Goal: Information Seeking & Learning: Learn about a topic

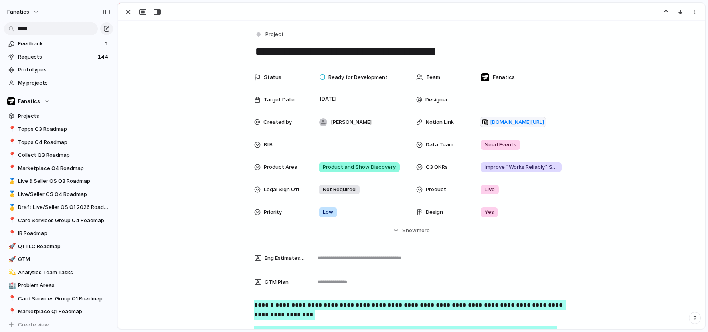
scroll to position [156, 0]
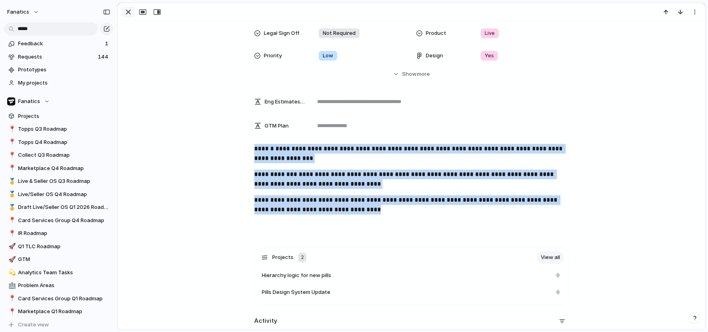
click at [133, 12] on button "button" at bounding box center [128, 12] width 13 height 10
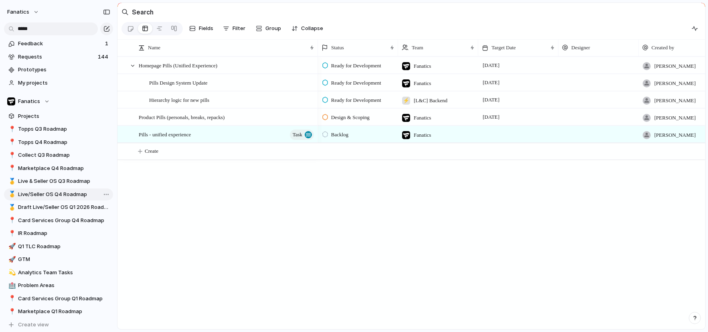
click at [71, 199] on link "🥇 Live/Seller OS Q4 Roadmap" at bounding box center [58, 194] width 109 height 12
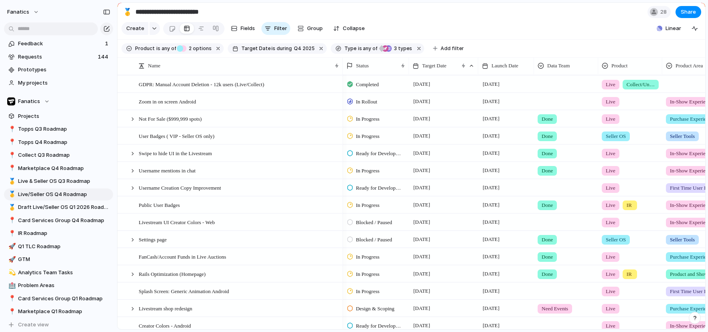
scroll to position [0, 58]
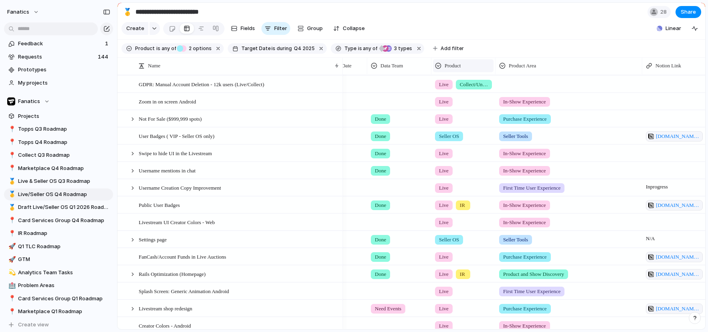
click at [465, 64] on div "Product" at bounding box center [463, 66] width 57 height 8
click at [459, 96] on span "Hide" at bounding box center [453, 97] width 11 height 8
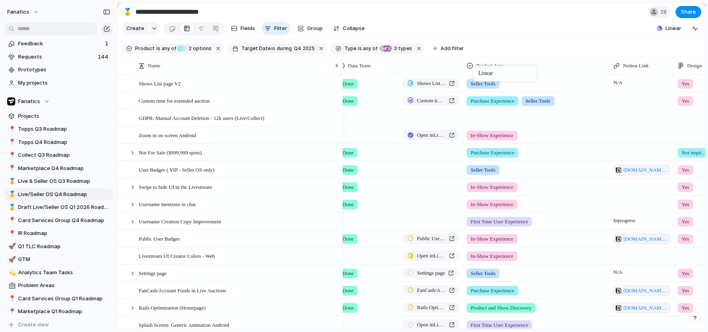
drag, startPoint x: 668, startPoint y: 67, endPoint x: 477, endPoint y: 67, distance: 190.9
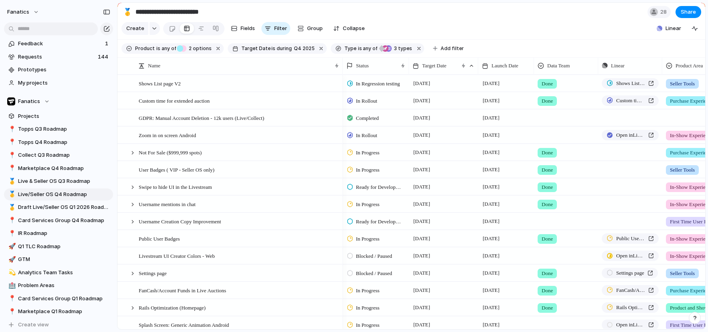
click at [359, 135] on span "In Rollout" at bounding box center [366, 136] width 21 height 8
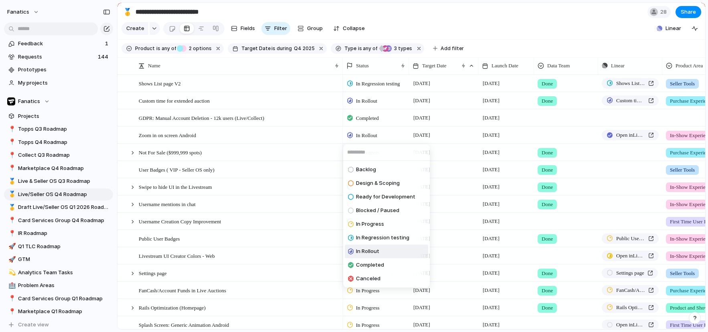
click at [324, 154] on div "Backlog Design & Scoping Ready for Development Blocked / Paused In Progress In …" at bounding box center [354, 166] width 708 height 332
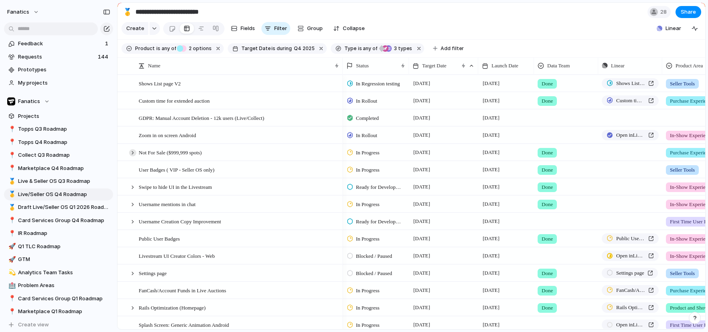
click at [132, 153] on div at bounding box center [132, 152] width 7 height 7
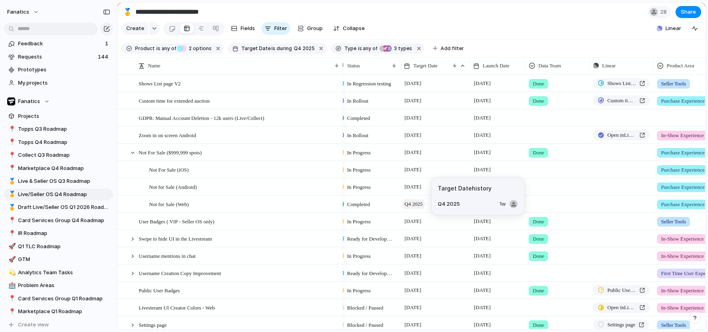
click at [417, 207] on span "Q4 2025" at bounding box center [414, 204] width 22 height 10
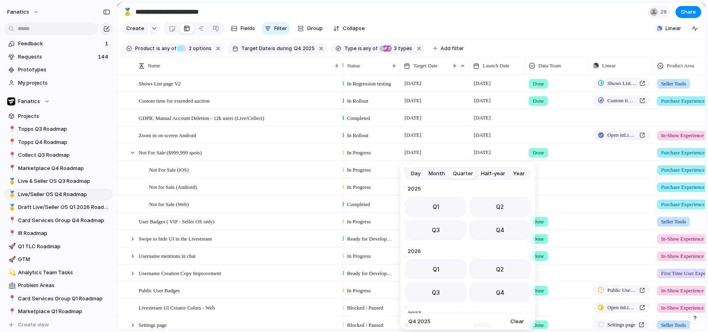
click at [417, 175] on span "Day" at bounding box center [416, 174] width 10 height 8
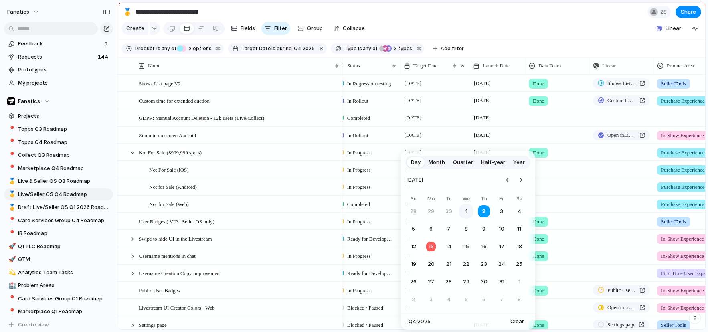
click at [467, 209] on button "1" at bounding box center [466, 211] width 14 height 14
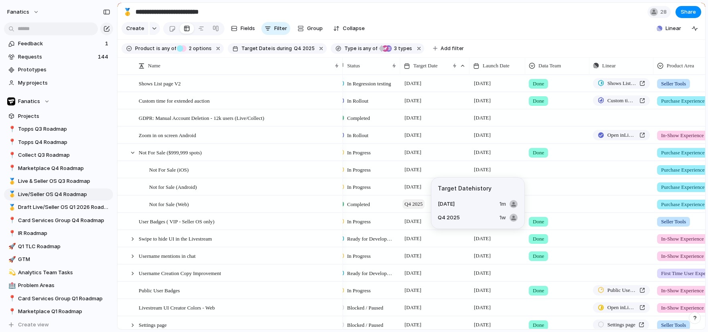
click at [419, 205] on span "Q4 2025" at bounding box center [414, 204] width 22 height 10
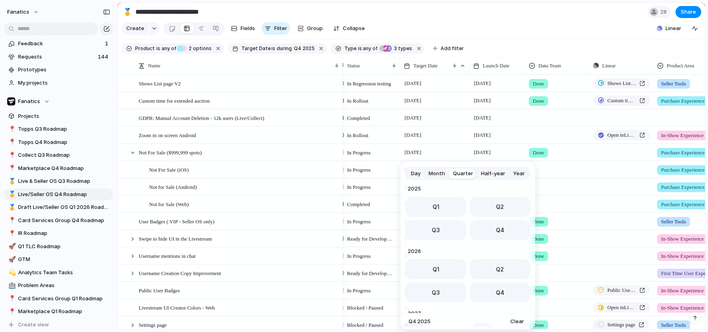
click at [415, 172] on span "Day" at bounding box center [416, 174] width 10 height 8
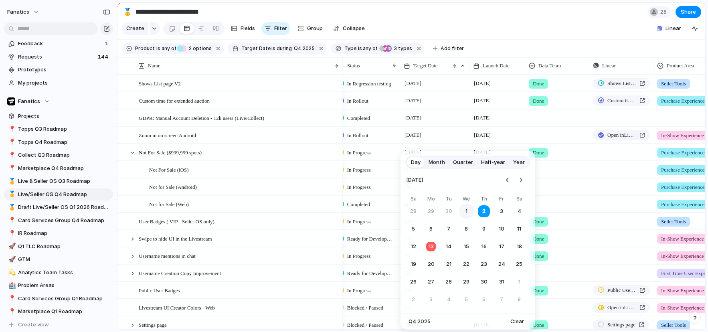
click at [462, 212] on button "1" at bounding box center [466, 211] width 14 height 14
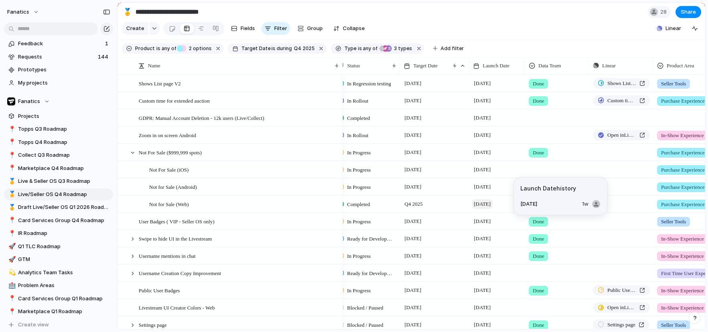
click at [479, 202] on span "[DATE]" at bounding box center [482, 204] width 21 height 10
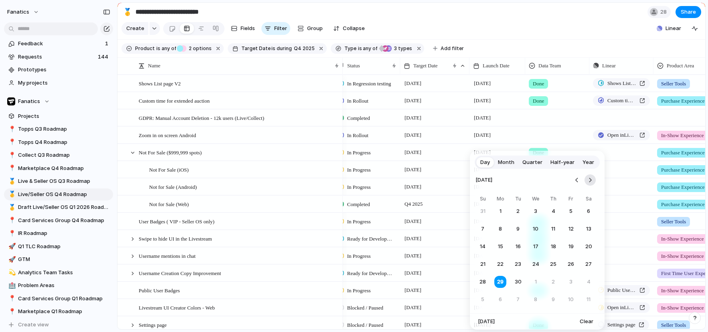
click at [588, 179] on button "Go to the Next Month" at bounding box center [590, 179] width 11 height 11
click at [537, 209] on button "1" at bounding box center [536, 211] width 14 height 14
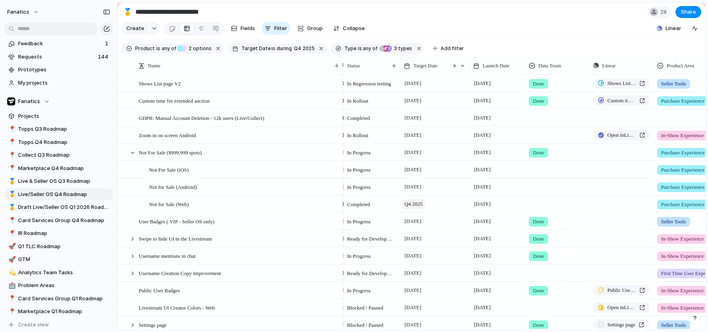
click at [417, 205] on span "Q4 2025" at bounding box center [414, 204] width 22 height 10
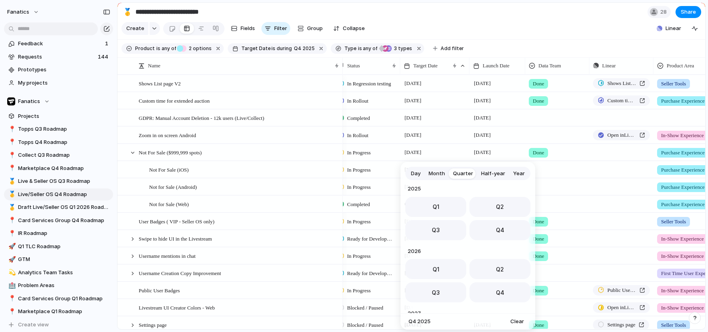
click at [415, 170] on span "Day" at bounding box center [416, 174] width 10 height 8
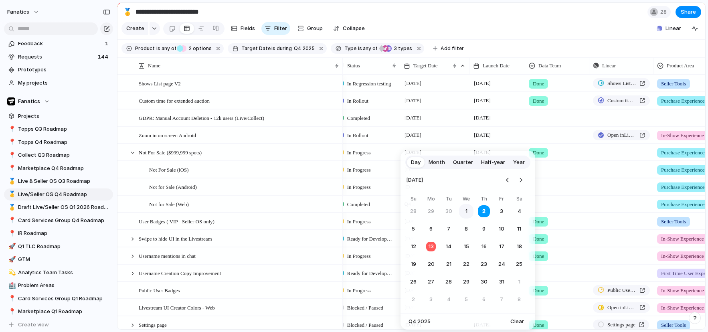
click at [465, 211] on button "1" at bounding box center [466, 211] width 14 height 14
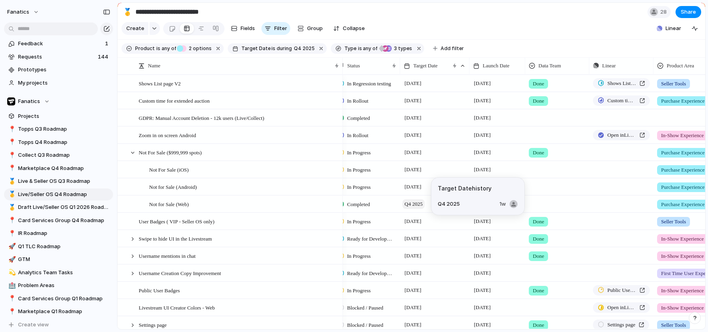
click at [420, 205] on span "Q4 2025" at bounding box center [414, 204] width 22 height 10
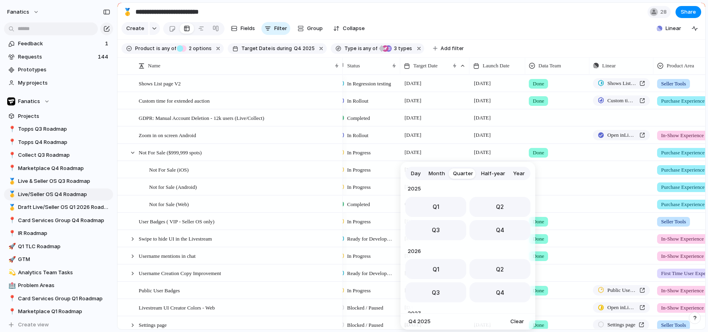
click at [409, 174] on button "Day" at bounding box center [416, 173] width 18 height 13
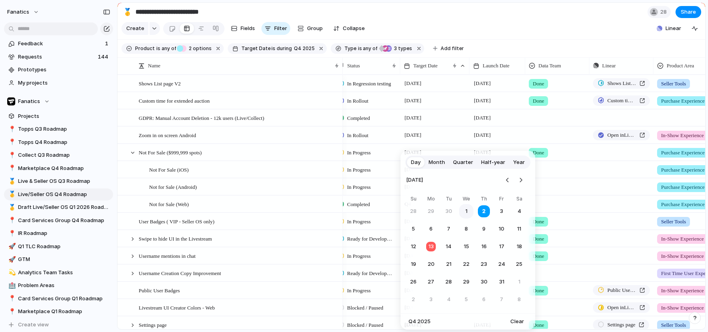
click at [470, 211] on button "1" at bounding box center [466, 211] width 14 height 14
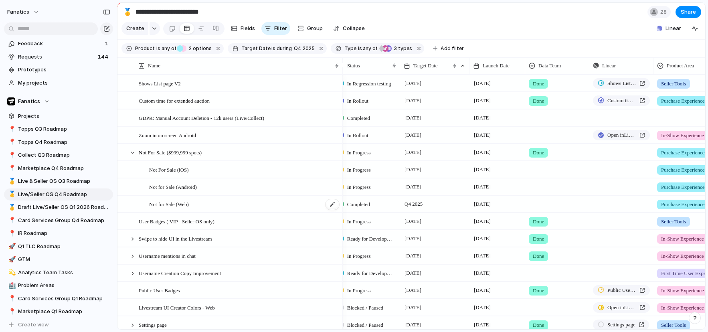
click at [254, 208] on div "Not for Sale (Web)" at bounding box center [244, 204] width 191 height 16
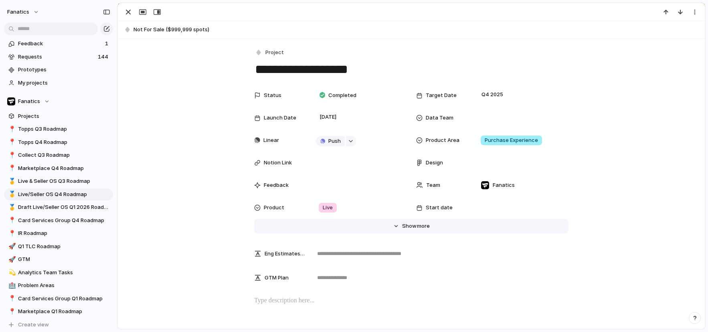
click at [403, 224] on span "Show" at bounding box center [409, 226] width 14 height 8
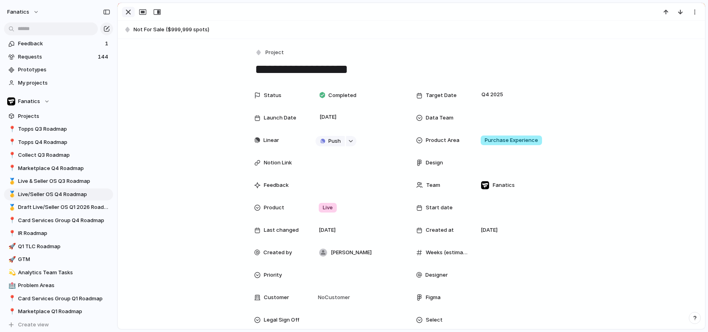
click at [130, 12] on div "button" at bounding box center [129, 12] width 10 height 10
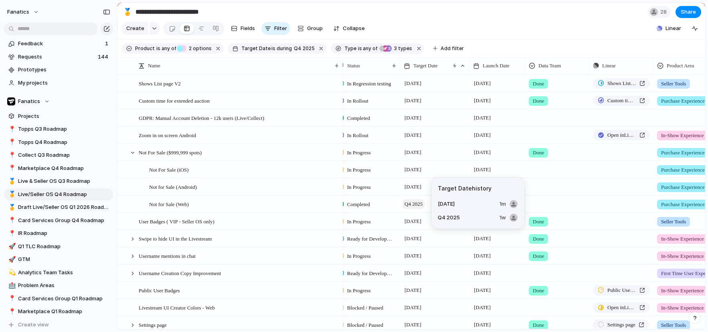
click at [420, 202] on span "Q4 2025" at bounding box center [414, 204] width 22 height 10
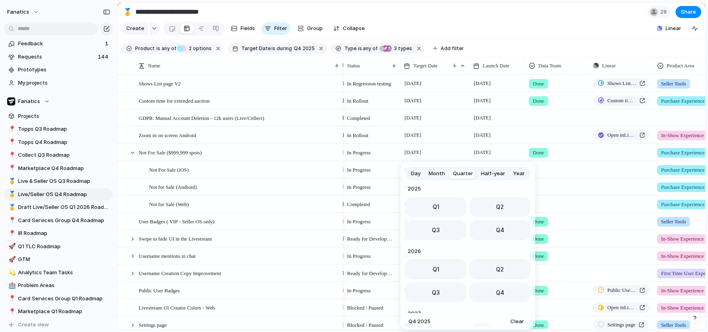
click at [415, 170] on span "Day" at bounding box center [416, 174] width 10 height 8
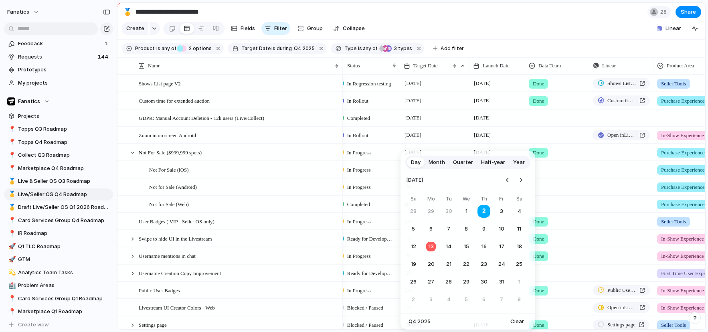
click at [484, 213] on button "2" at bounding box center [484, 212] width 16 height 16
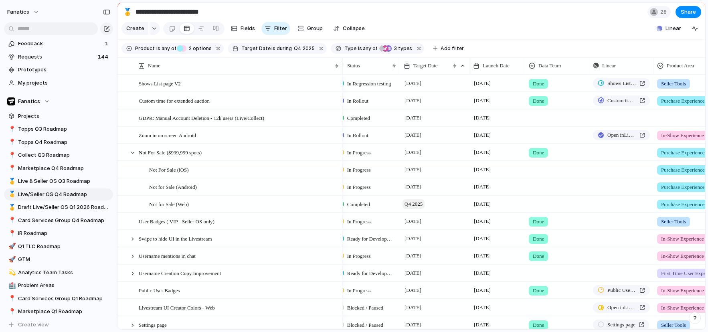
click at [413, 202] on span "Q4 2025" at bounding box center [414, 204] width 22 height 10
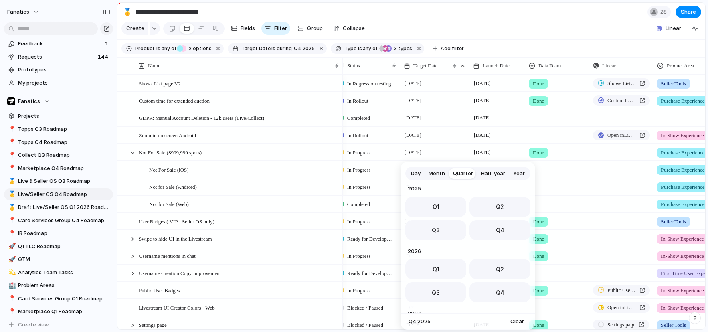
click at [415, 174] on span "Day" at bounding box center [416, 174] width 10 height 8
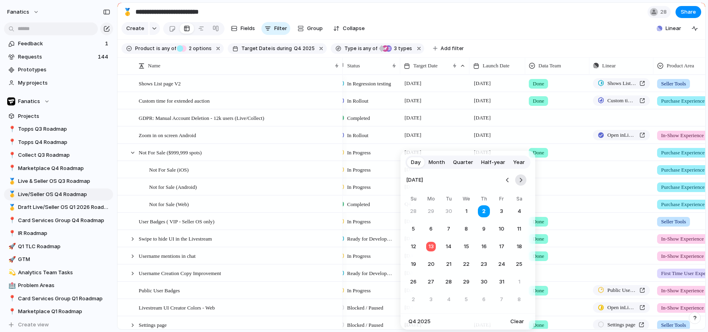
click at [519, 183] on button "Go to the Next Month" at bounding box center [520, 179] width 11 height 11
click at [506, 182] on button "Go to the Previous Month" at bounding box center [507, 179] width 11 height 11
click at [432, 242] on button "13" at bounding box center [432, 247] width 16 height 16
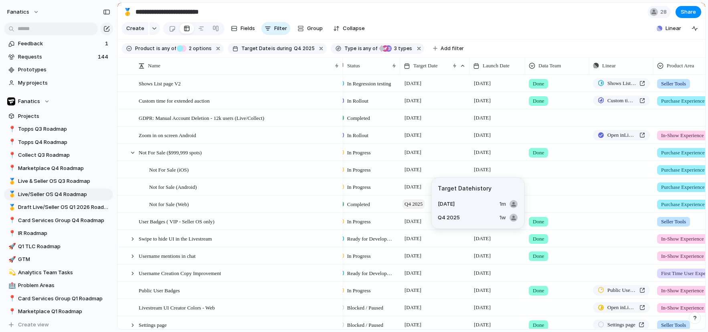
click at [418, 206] on span "Q4 2025" at bounding box center [414, 204] width 22 height 10
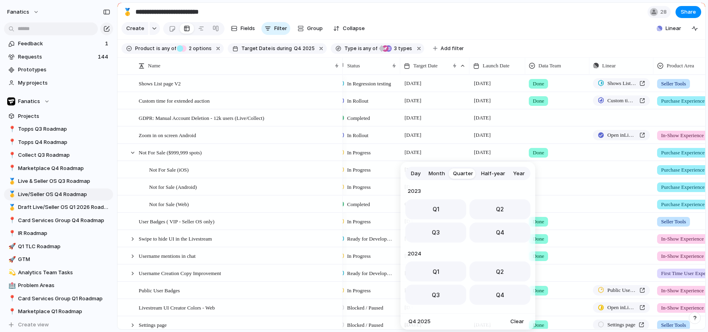
scroll to position [127, 0]
click at [414, 173] on span "Day" at bounding box center [416, 174] width 10 height 8
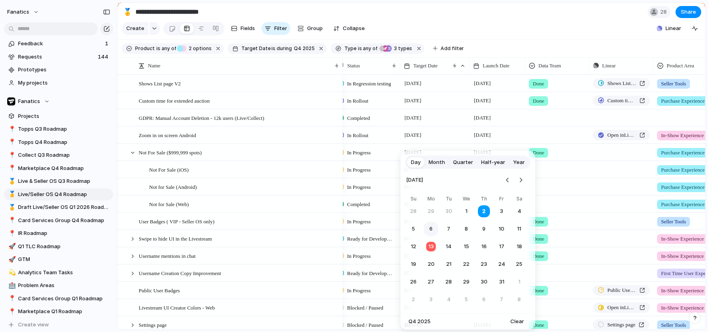
click at [430, 232] on button "6" at bounding box center [431, 229] width 14 height 14
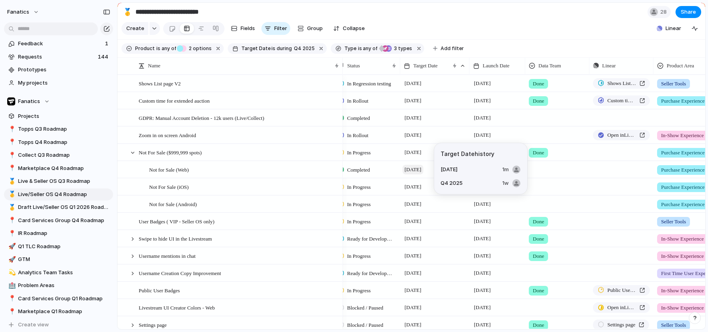
click at [420, 170] on span "[DATE]" at bounding box center [413, 170] width 21 height 10
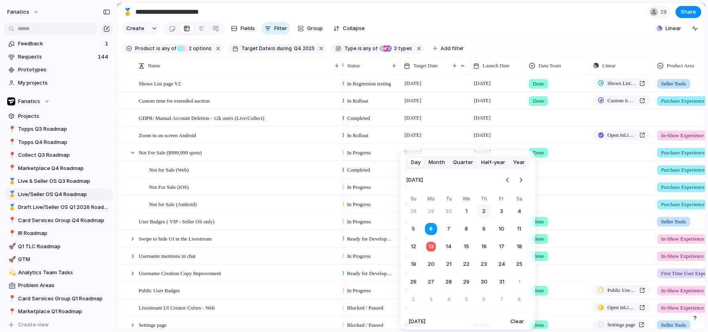
click at [487, 211] on button "2" at bounding box center [484, 211] width 14 height 14
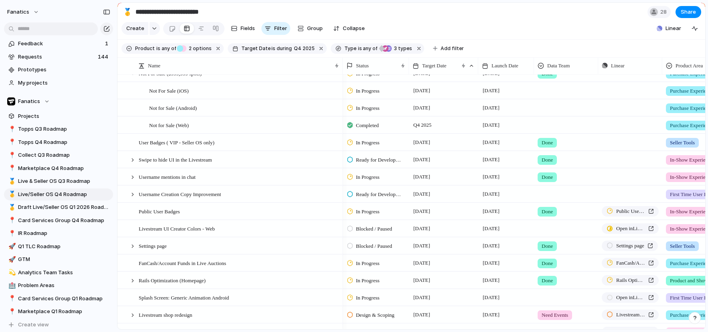
scroll to position [97, 0]
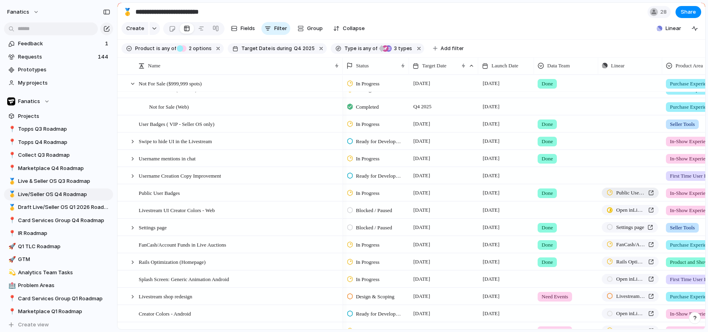
click at [619, 189] on span "Public User Badges" at bounding box center [630, 193] width 29 height 8
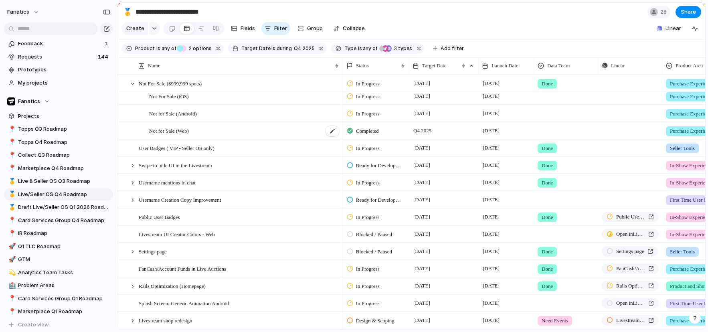
scroll to position [69, 0]
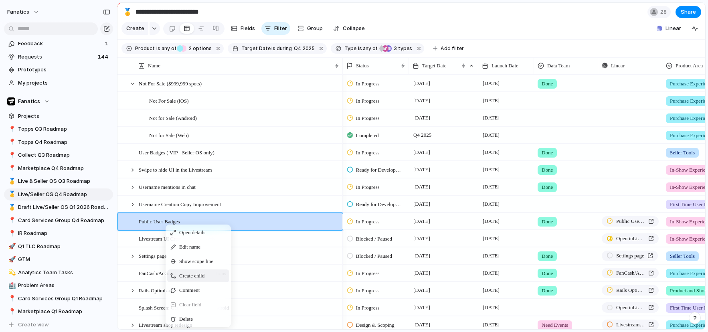
click at [190, 276] on span "Create child" at bounding box center [191, 276] width 25 height 8
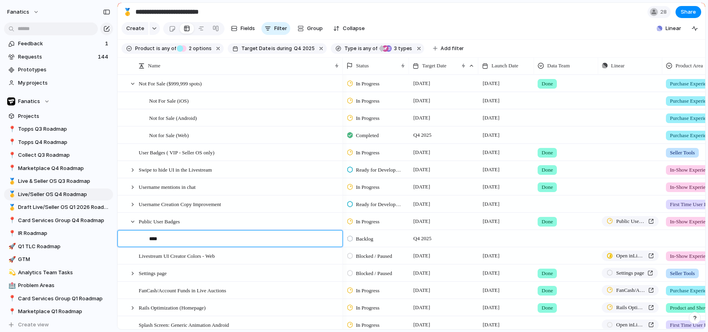
type textarea "*****"
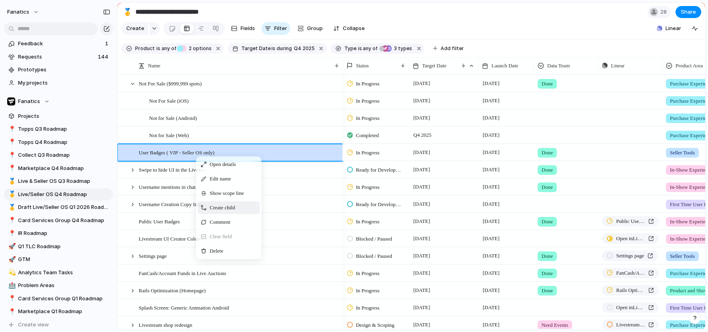
click at [217, 205] on span "Create child" at bounding box center [222, 208] width 25 height 8
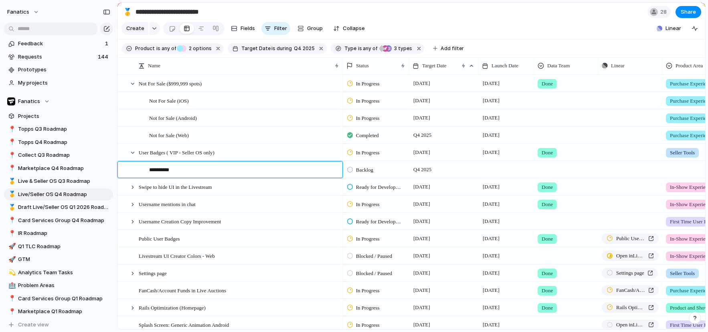
click at [162, 170] on textarea "**********" at bounding box center [243, 170] width 188 height 9
type textarea "**********"
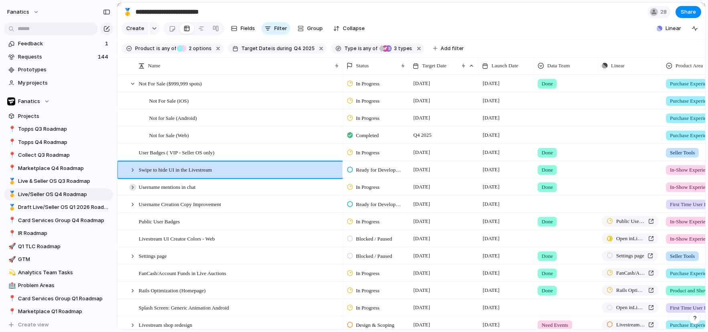
click at [132, 188] on div at bounding box center [132, 187] width 7 height 7
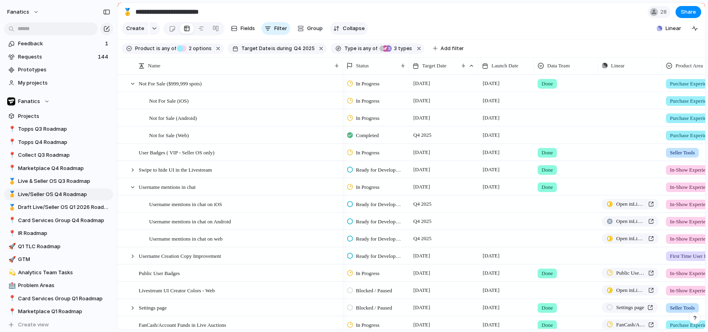
click at [346, 26] on span "Collapse" at bounding box center [354, 28] width 22 height 8
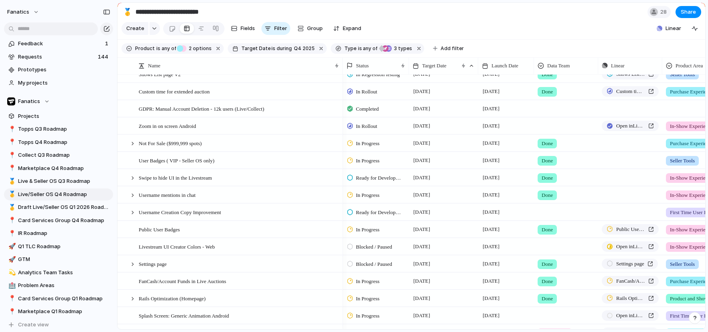
scroll to position [2, 0]
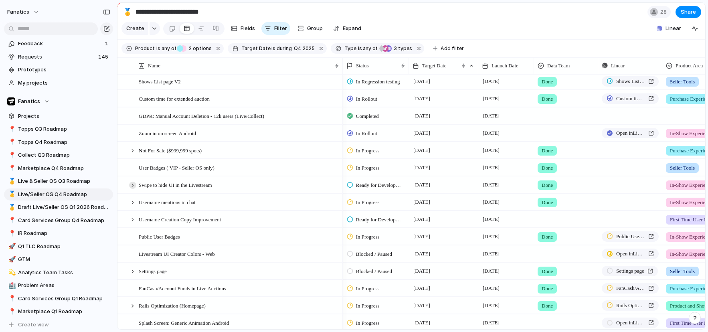
click at [132, 187] on div at bounding box center [132, 185] width 7 height 7
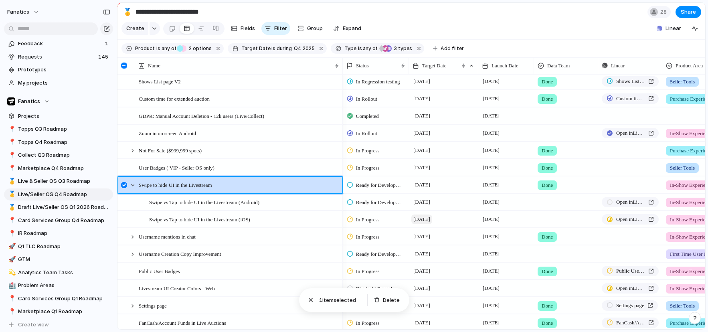
click at [428, 221] on span "[DATE]" at bounding box center [421, 220] width 21 height 10
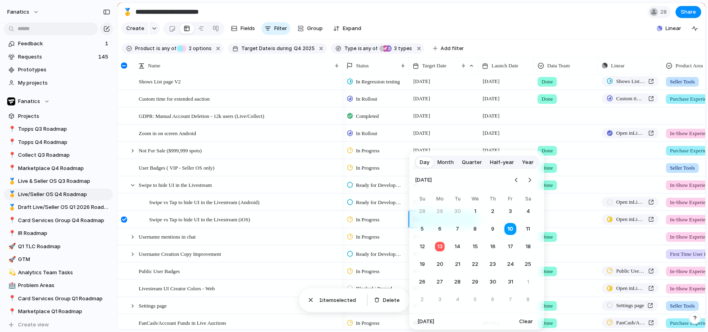
click at [507, 275] on tr "26 27 28 29 30 31 1" at bounding box center [475, 282] width 120 height 14
click at [511, 282] on button "31" at bounding box center [510, 282] width 14 height 14
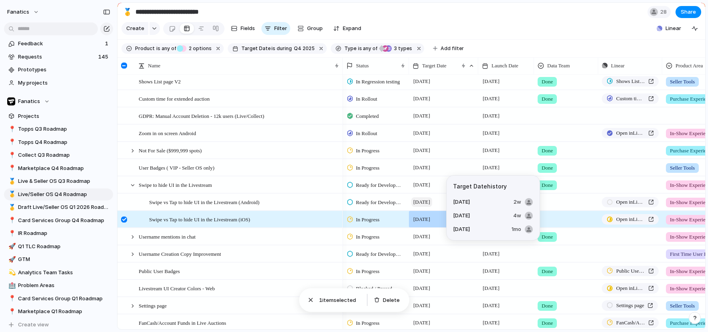
click at [420, 198] on span "[DATE]" at bounding box center [421, 202] width 21 height 10
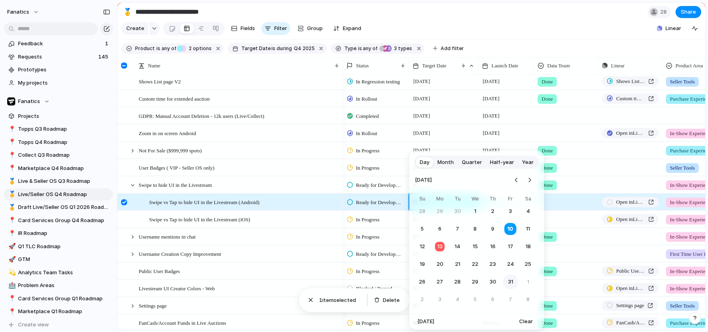
click at [512, 281] on button "31" at bounding box center [510, 282] width 14 height 14
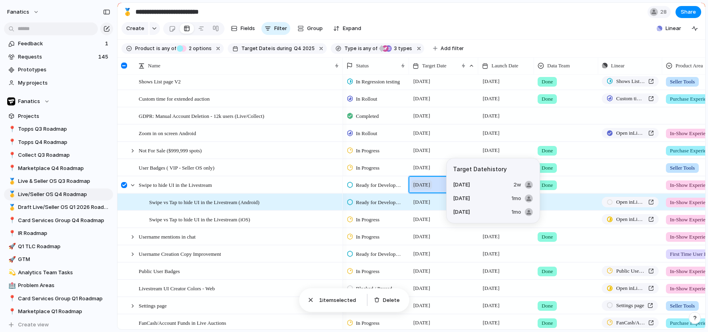
click at [426, 185] on span "[DATE]" at bounding box center [421, 185] width 21 height 10
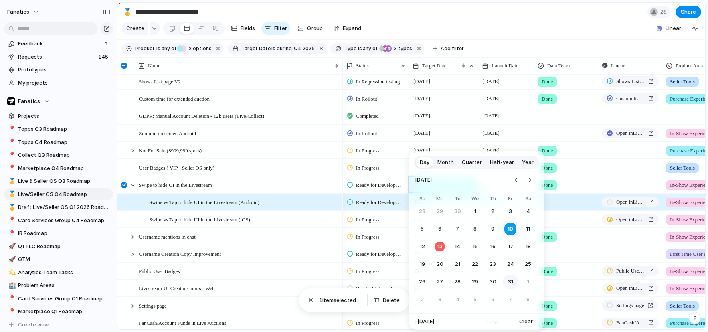
click at [507, 280] on button "31" at bounding box center [510, 282] width 14 height 14
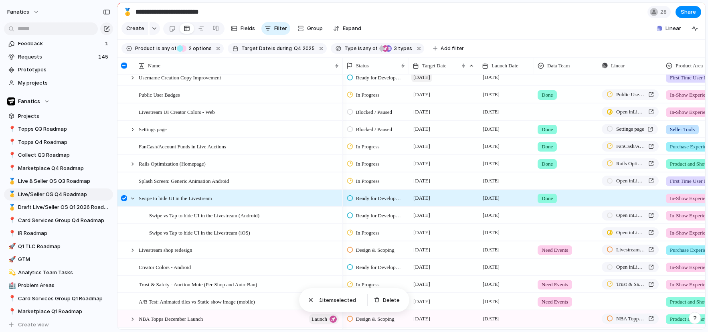
scroll to position [147, 0]
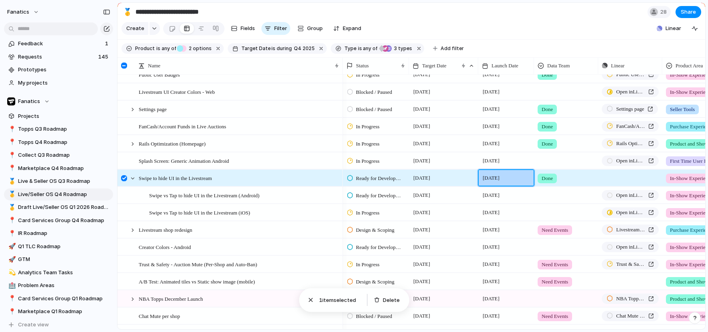
click at [494, 183] on div "[DATE]" at bounding box center [506, 178] width 56 height 16
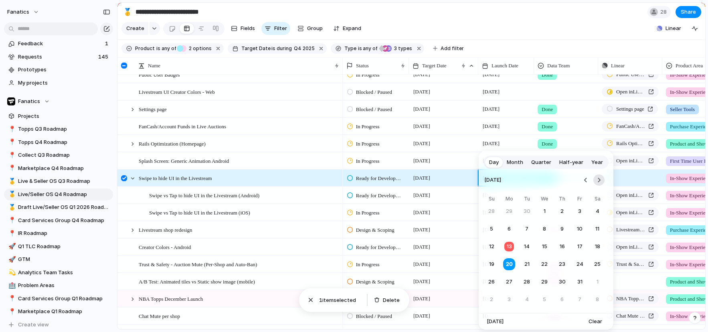
click at [603, 178] on button "Go to the Next Month" at bounding box center [599, 179] width 11 height 11
click at [508, 248] on button "10" at bounding box center [509, 246] width 14 height 14
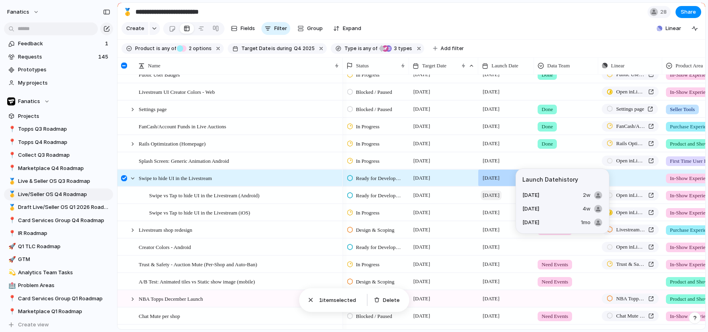
click at [498, 195] on span "[DATE]" at bounding box center [491, 195] width 21 height 10
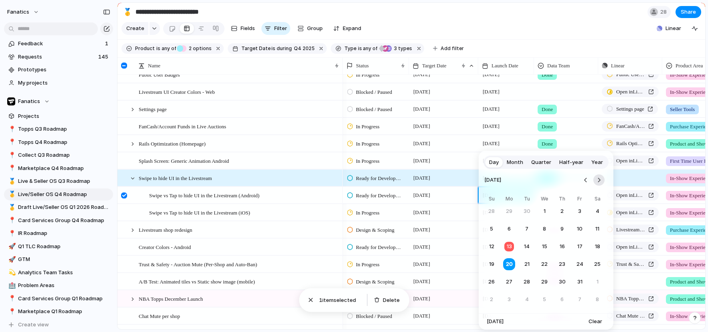
click at [600, 183] on button "Go to the Next Month" at bounding box center [599, 179] width 11 height 11
click at [513, 243] on button "10" at bounding box center [509, 246] width 14 height 14
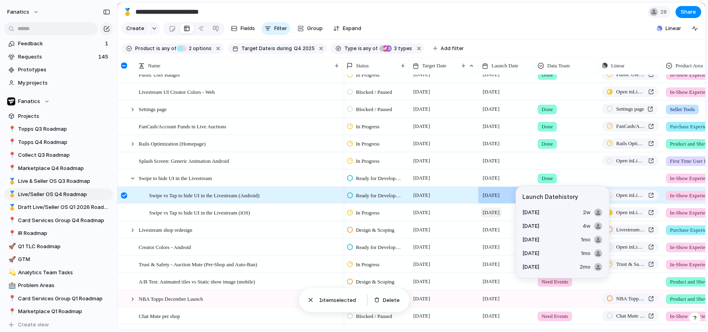
click at [495, 213] on span "[DATE]" at bounding box center [491, 213] width 21 height 10
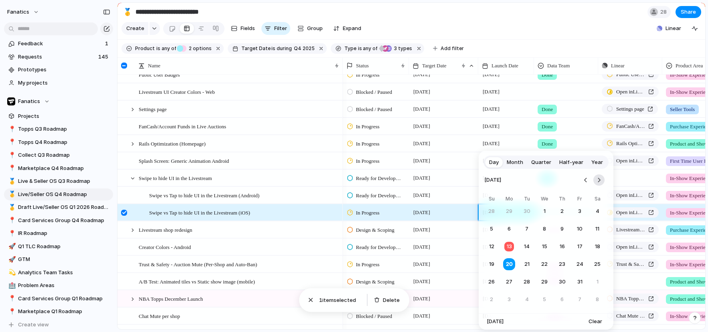
click at [600, 176] on button "Go to the Next Month" at bounding box center [599, 179] width 11 height 11
drag, startPoint x: 512, startPoint y: 243, endPoint x: 499, endPoint y: 217, distance: 28.9
click at [512, 243] on button "10" at bounding box center [509, 246] width 14 height 14
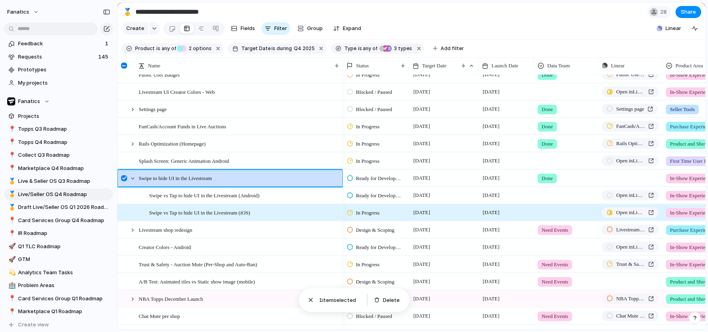
click at [128, 179] on div at bounding box center [125, 181] width 14 height 22
click at [134, 178] on div at bounding box center [132, 178] width 7 height 7
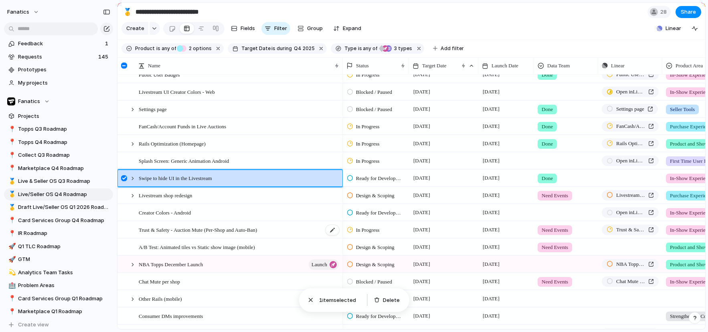
click at [199, 231] on span "Trust & Safety - Auction Mute (Per-Shop and Auto-Ban)" at bounding box center [198, 229] width 118 height 9
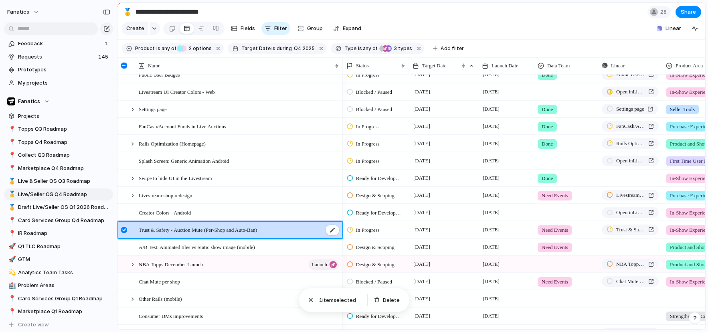
click at [199, 231] on span "Trust & Safety - Auction Mute (Per-Shop and Auto-Ban)" at bounding box center [198, 229] width 118 height 9
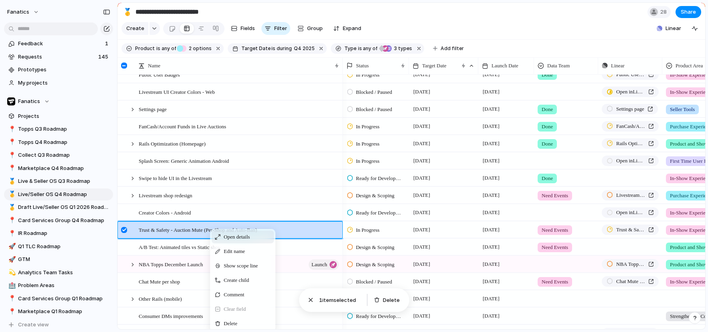
click at [228, 241] on span "Open details" at bounding box center [237, 237] width 26 height 8
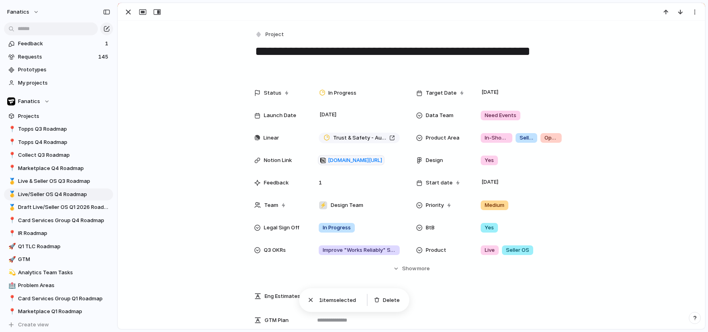
scroll to position [134, 0]
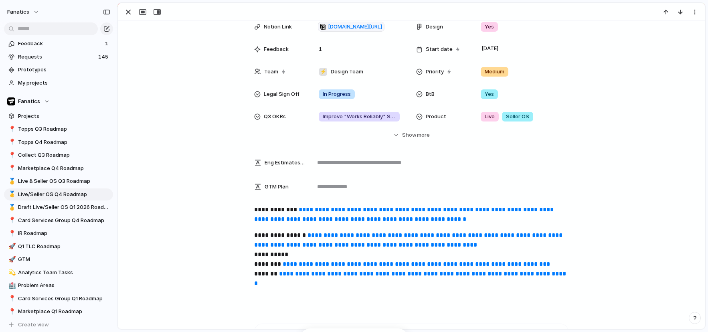
click at [314, 205] on p "**********" at bounding box center [411, 214] width 314 height 19
click at [315, 209] on link "**********" at bounding box center [404, 215] width 301 height 16
click at [129, 8] on div "button" at bounding box center [129, 12] width 10 height 10
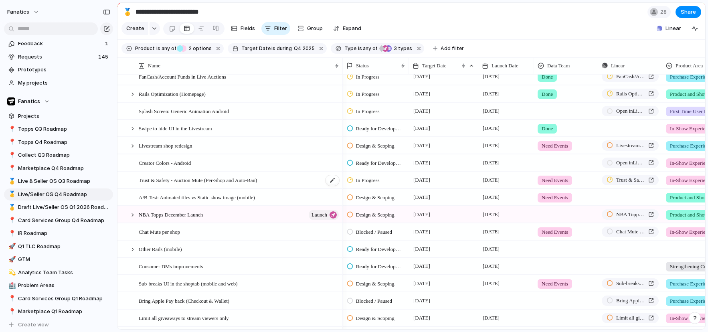
scroll to position [201, 0]
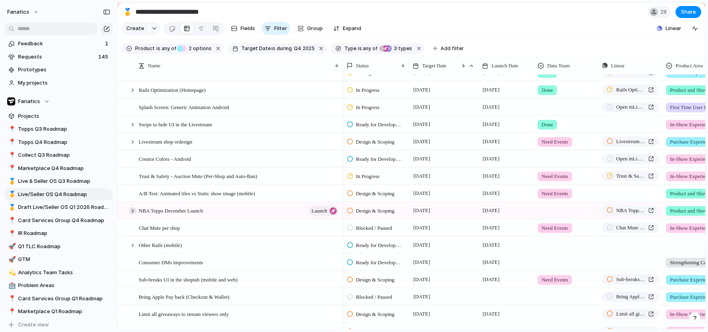
click at [132, 211] on div at bounding box center [132, 210] width 7 height 7
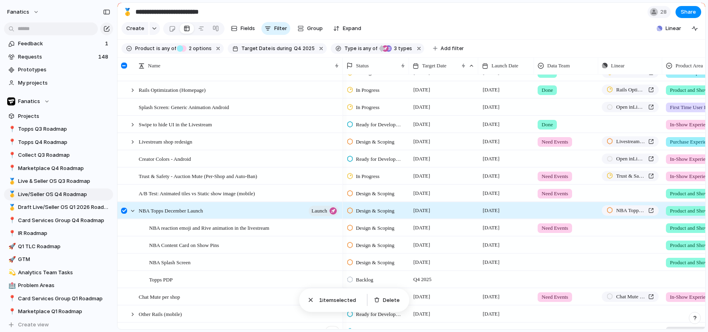
scroll to position [204, 0]
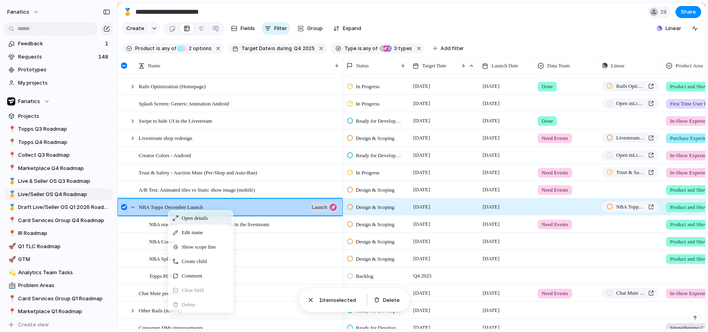
click at [179, 217] on div "Open details" at bounding box center [201, 218] width 62 height 13
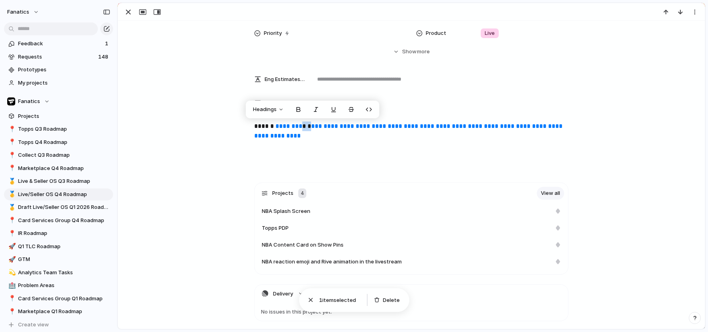
scroll to position [157, 0]
click at [323, 168] on div "**********" at bounding box center [412, 146] width 568 height 51
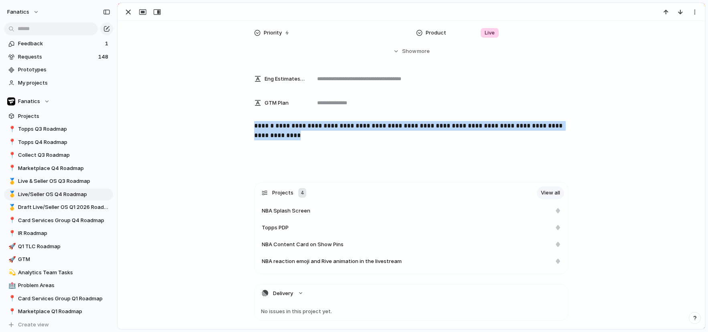
drag, startPoint x: 377, startPoint y: 134, endPoint x: 247, endPoint y: 128, distance: 130.5
click at [247, 128] on div "**********" at bounding box center [412, 146] width 568 height 51
copy p "**********"
click at [128, 12] on div "button" at bounding box center [129, 12] width 10 height 10
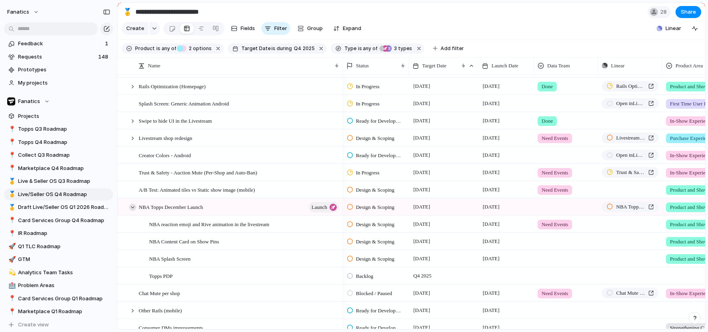
click at [132, 208] on div at bounding box center [132, 207] width 7 height 7
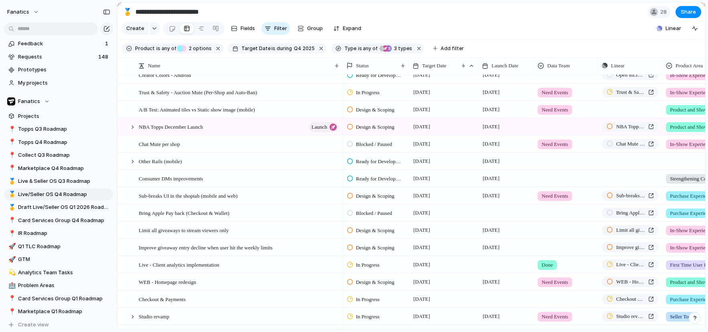
scroll to position [289, 0]
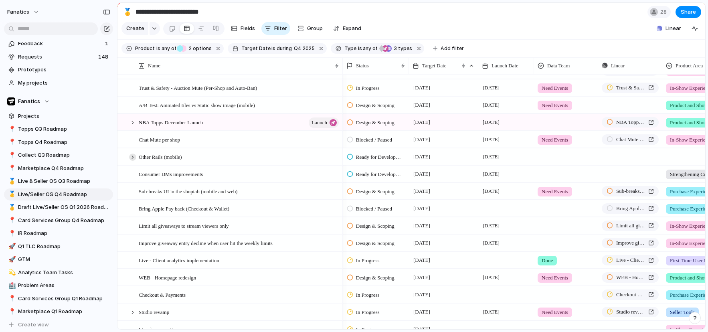
click at [132, 157] on div at bounding box center [132, 157] width 7 height 7
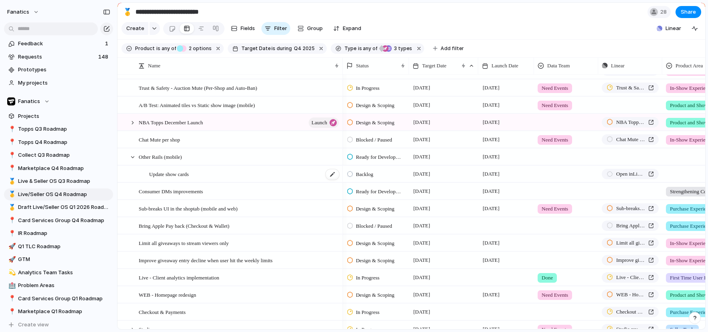
click at [177, 177] on span "Update show cards" at bounding box center [169, 173] width 40 height 9
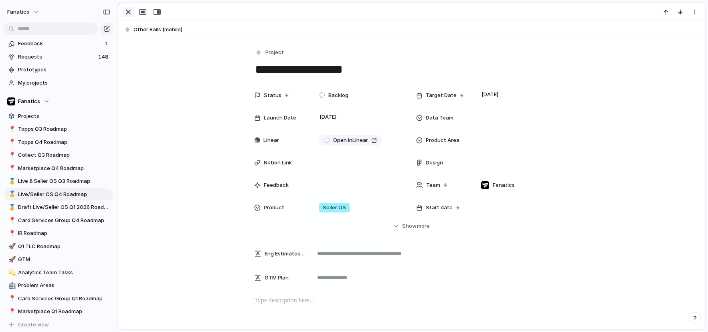
click at [132, 10] on div "button" at bounding box center [129, 12] width 10 height 10
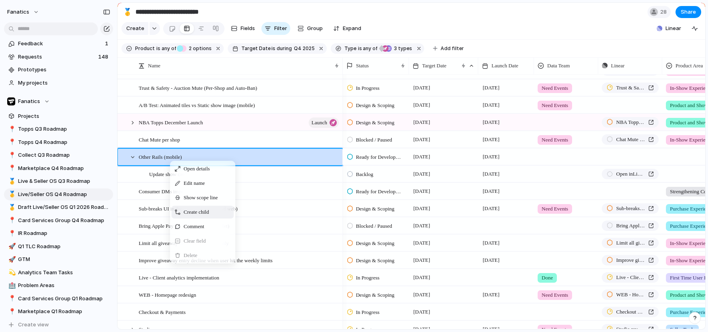
click at [201, 213] on span "Create child" at bounding box center [196, 212] width 25 height 8
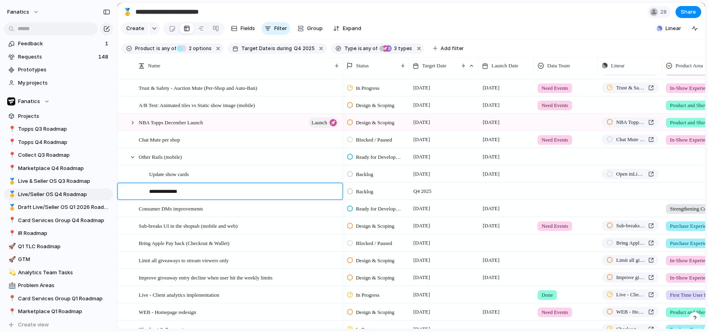
type textarea "**********"
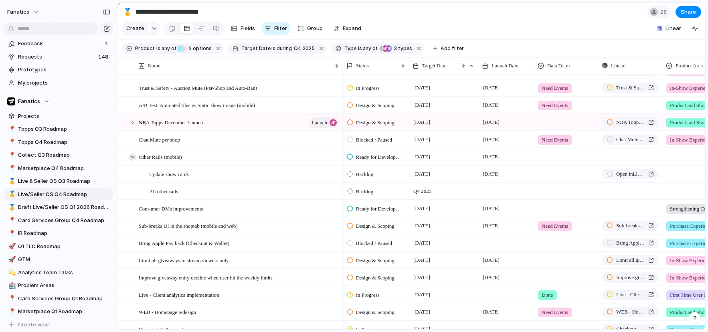
click at [134, 156] on div at bounding box center [132, 157] width 7 height 7
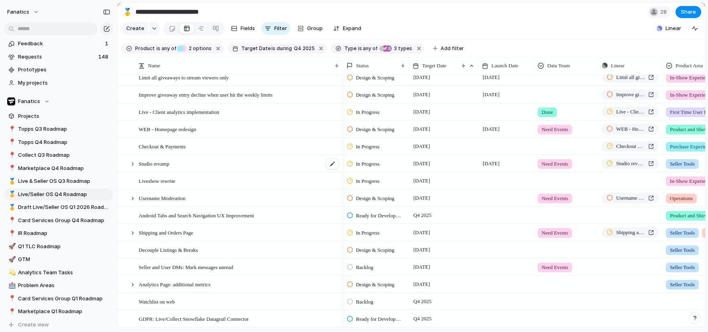
scroll to position [438, 0]
click at [131, 286] on div at bounding box center [132, 284] width 7 height 7
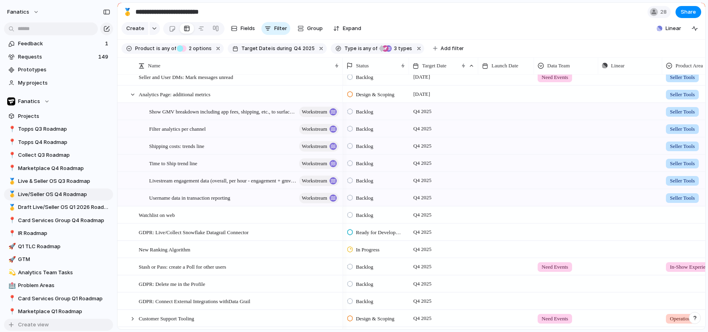
scroll to position [659, 0]
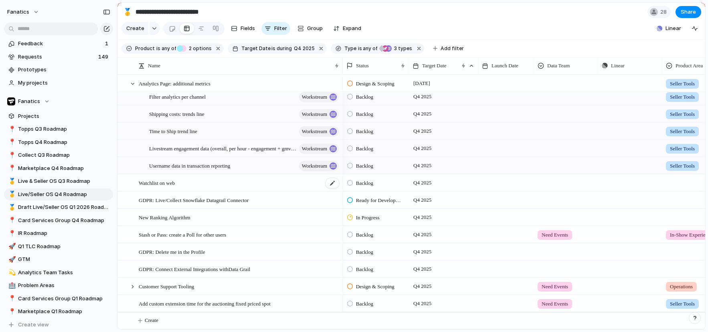
click at [163, 182] on span "Watchlist on web" at bounding box center [157, 182] width 36 height 9
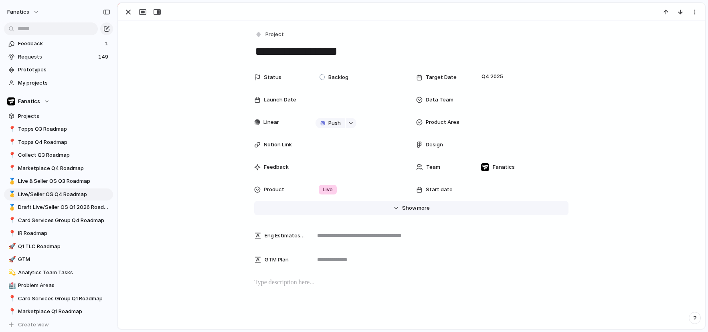
click at [407, 205] on span "Show" at bounding box center [409, 208] width 14 height 8
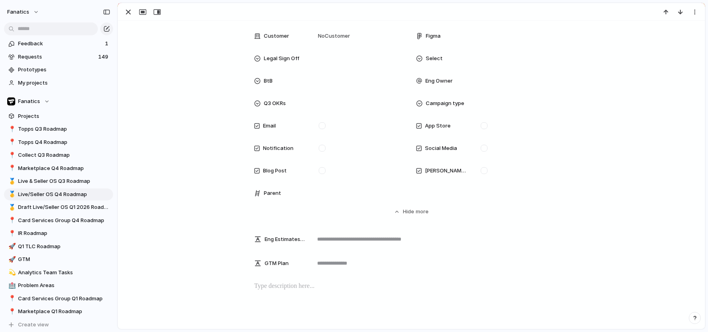
scroll to position [261, 0]
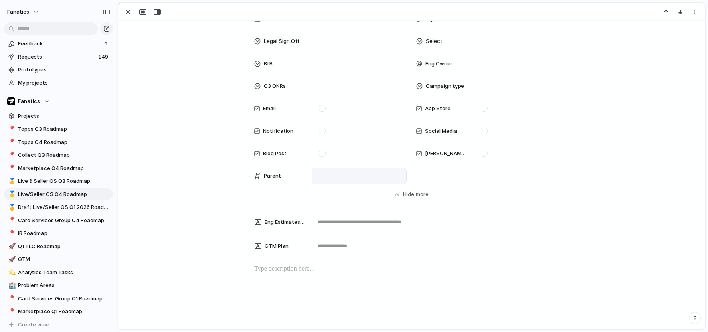
click at [345, 174] on div at bounding box center [359, 176] width 87 height 9
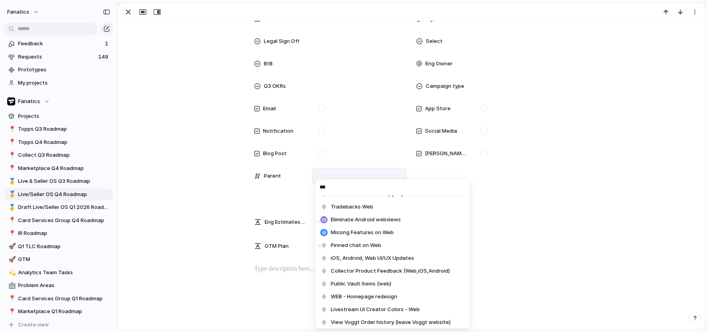
scroll to position [154, 0]
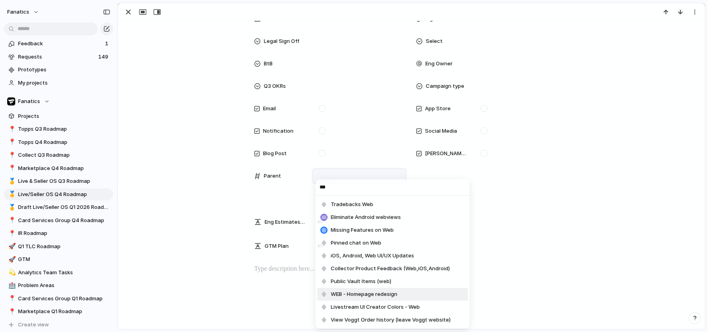
type input "***"
click at [367, 292] on span "WEB - Homepage redesign" at bounding box center [364, 294] width 67 height 8
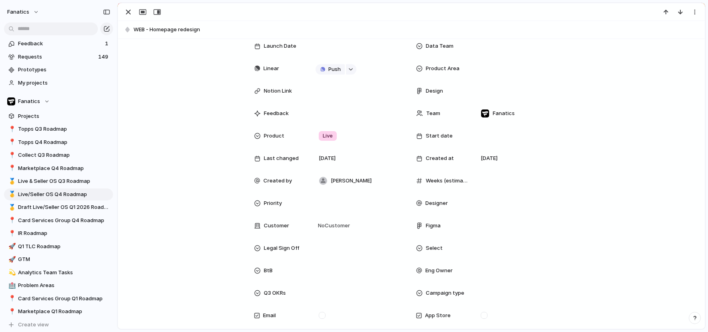
scroll to position [22, 0]
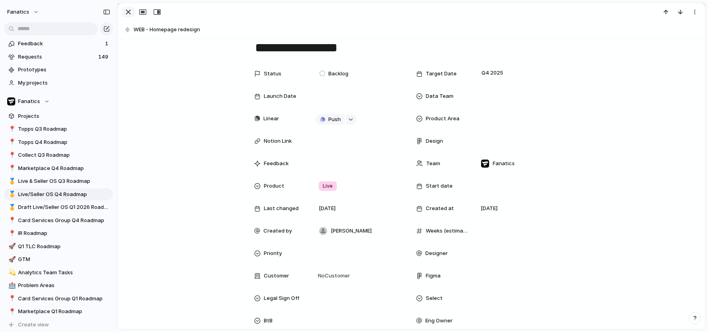
click at [124, 10] on div "button" at bounding box center [129, 12] width 10 height 10
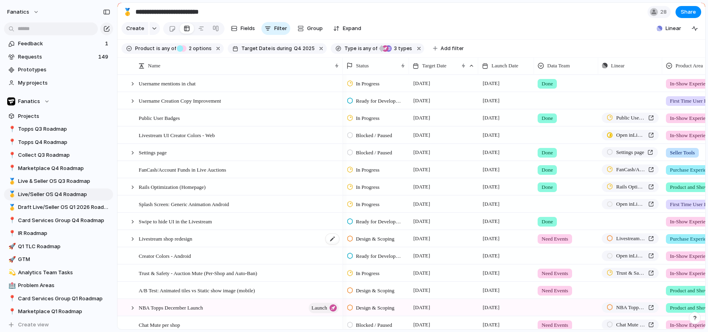
scroll to position [105, 0]
